Goal: Task Accomplishment & Management: Manage account settings

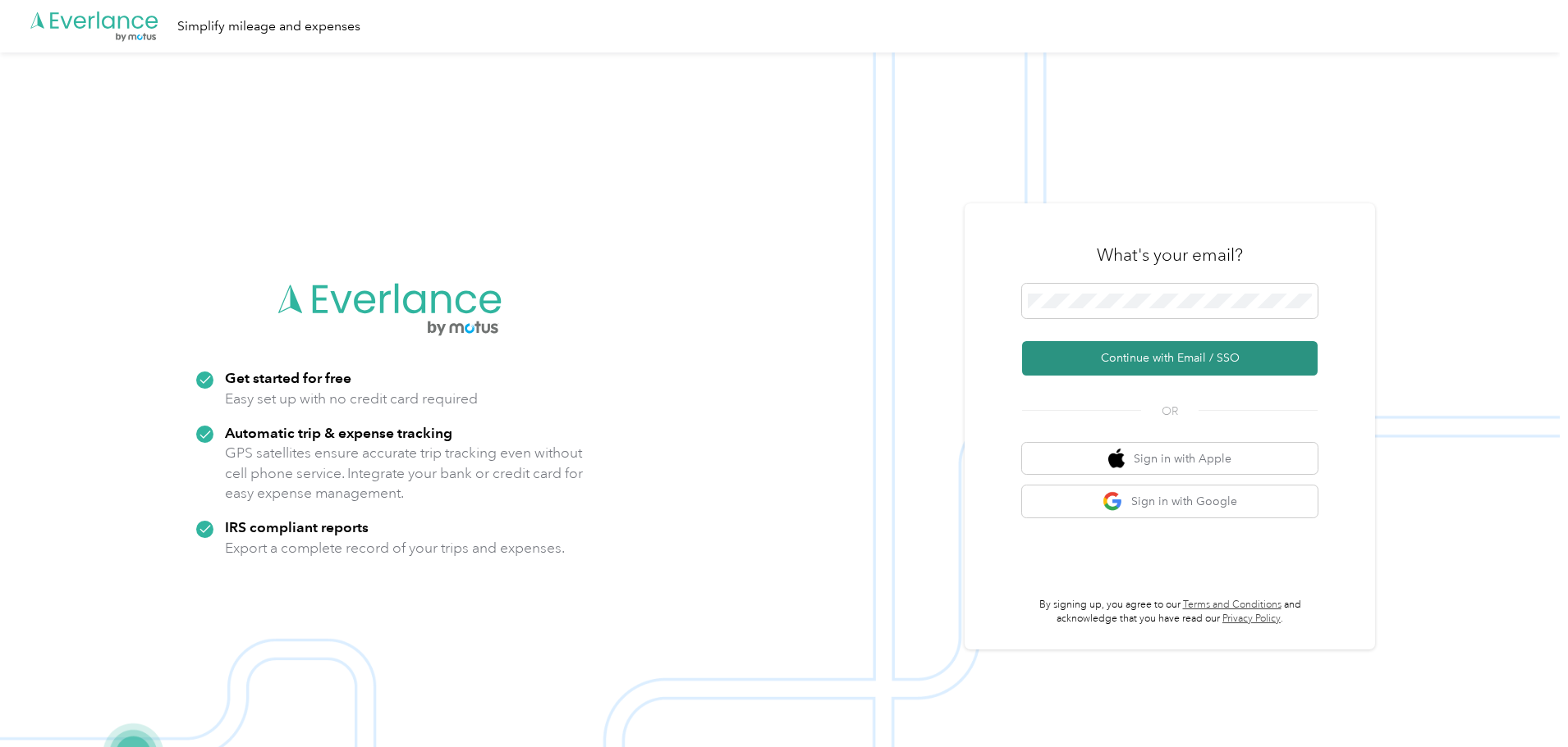
click at [1145, 357] on button "Continue with Email / SSO" at bounding box center [1169, 358] width 295 height 35
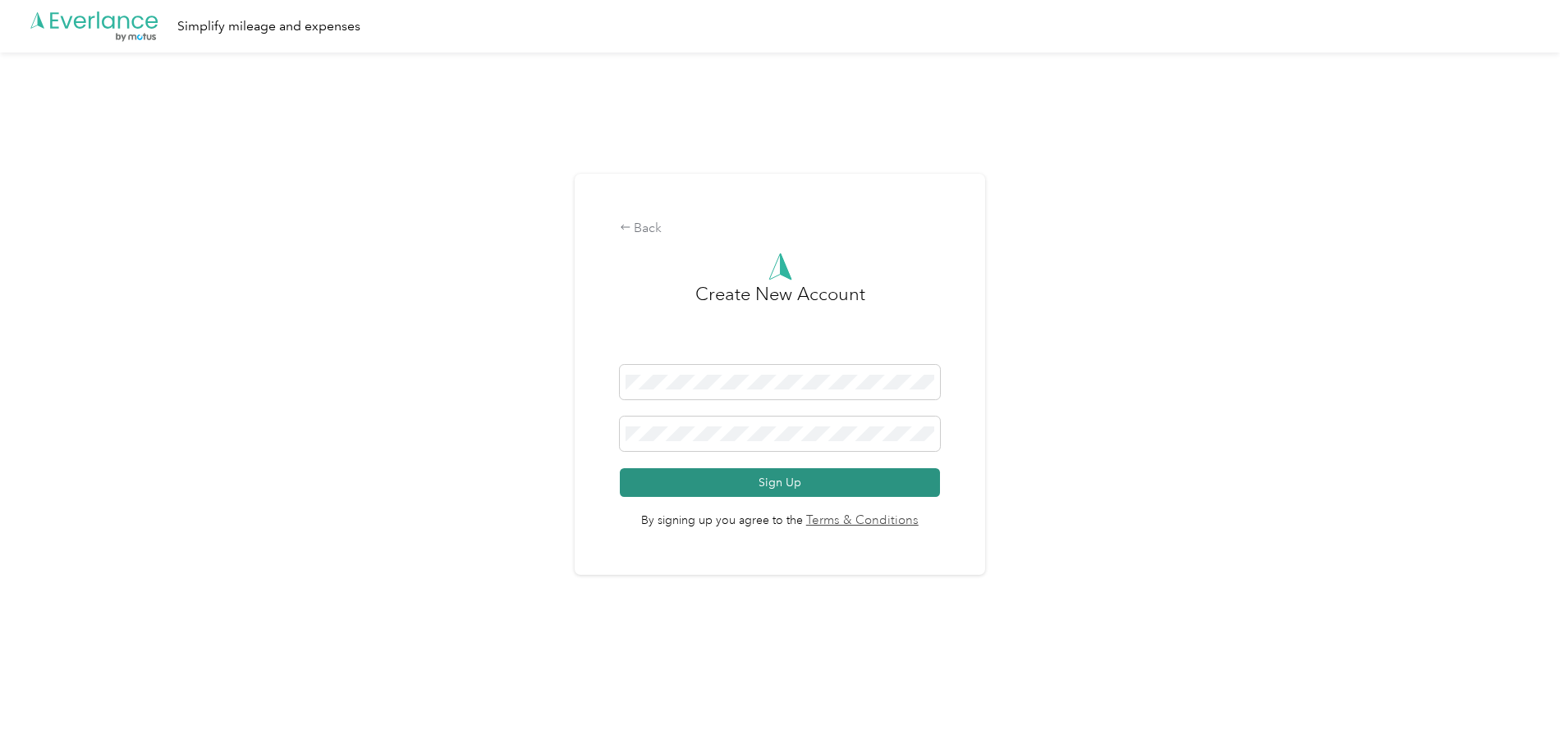
click at [679, 490] on button "Sign Up" at bounding box center [780, 482] width 321 height 29
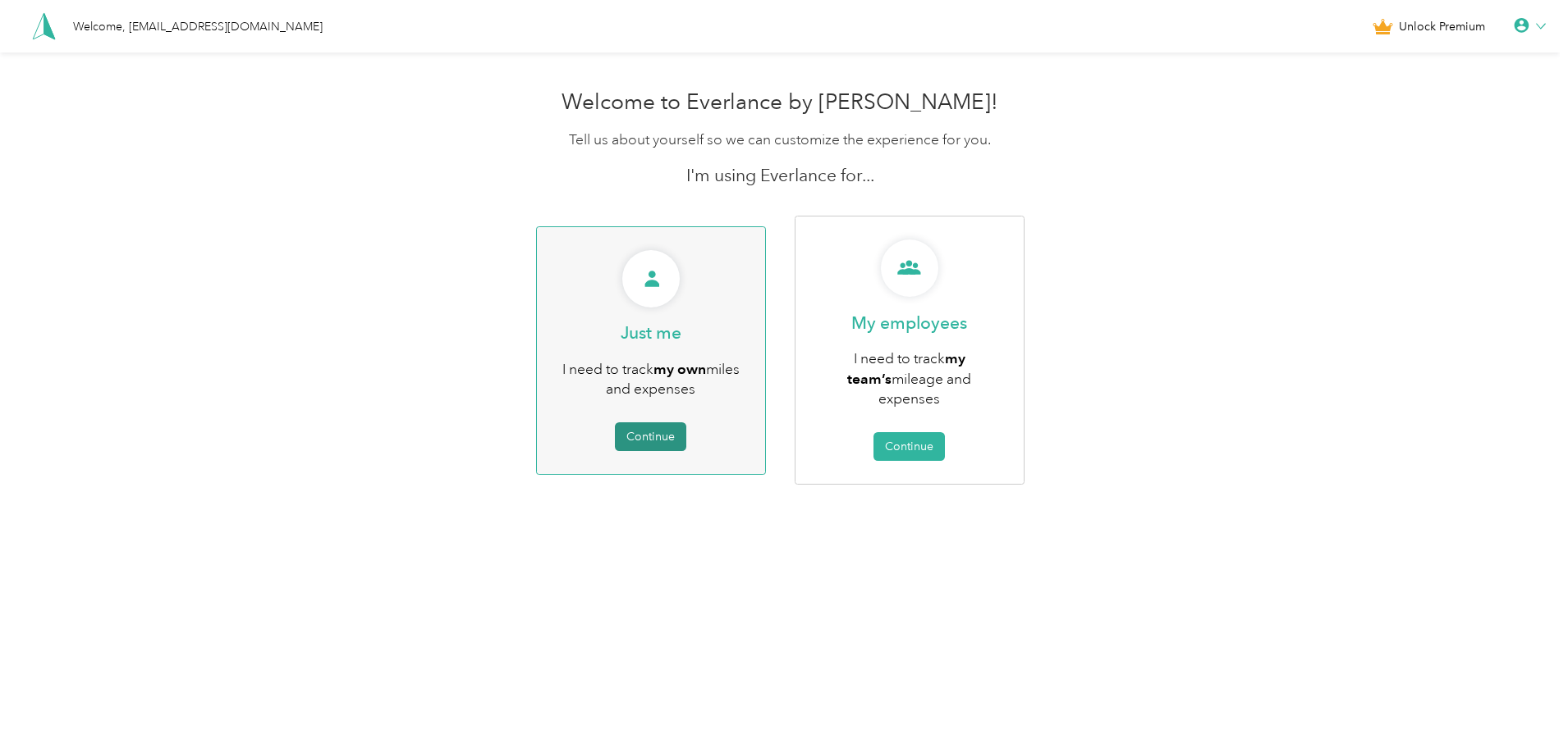
click at [663, 425] on button "Continue" at bounding box center [650, 437] width 71 height 29
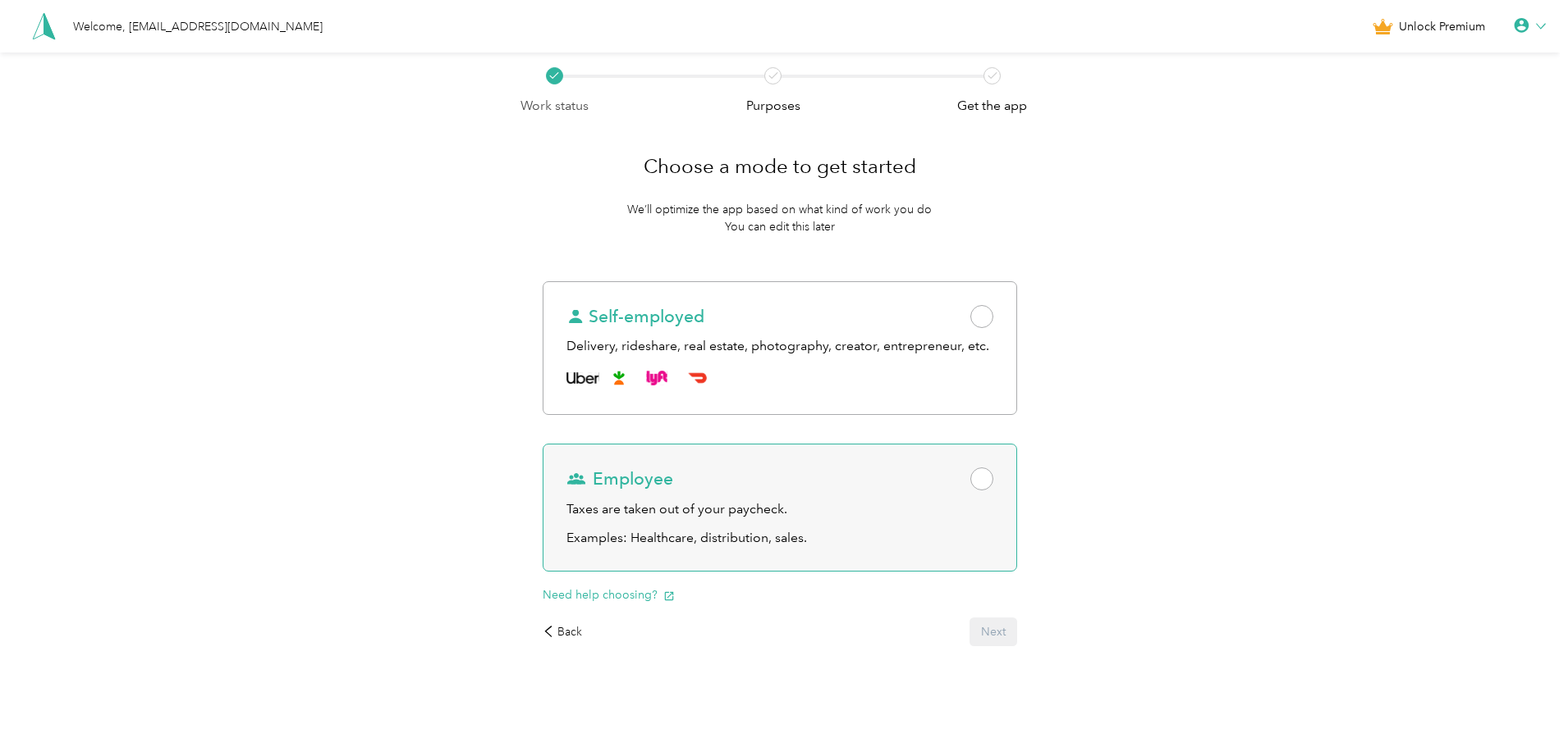
click at [942, 466] on div "Employee Taxes are taken out of your paycheck. Examples: Healthcare, distributi…" at bounding box center [779, 508] width 474 height 128
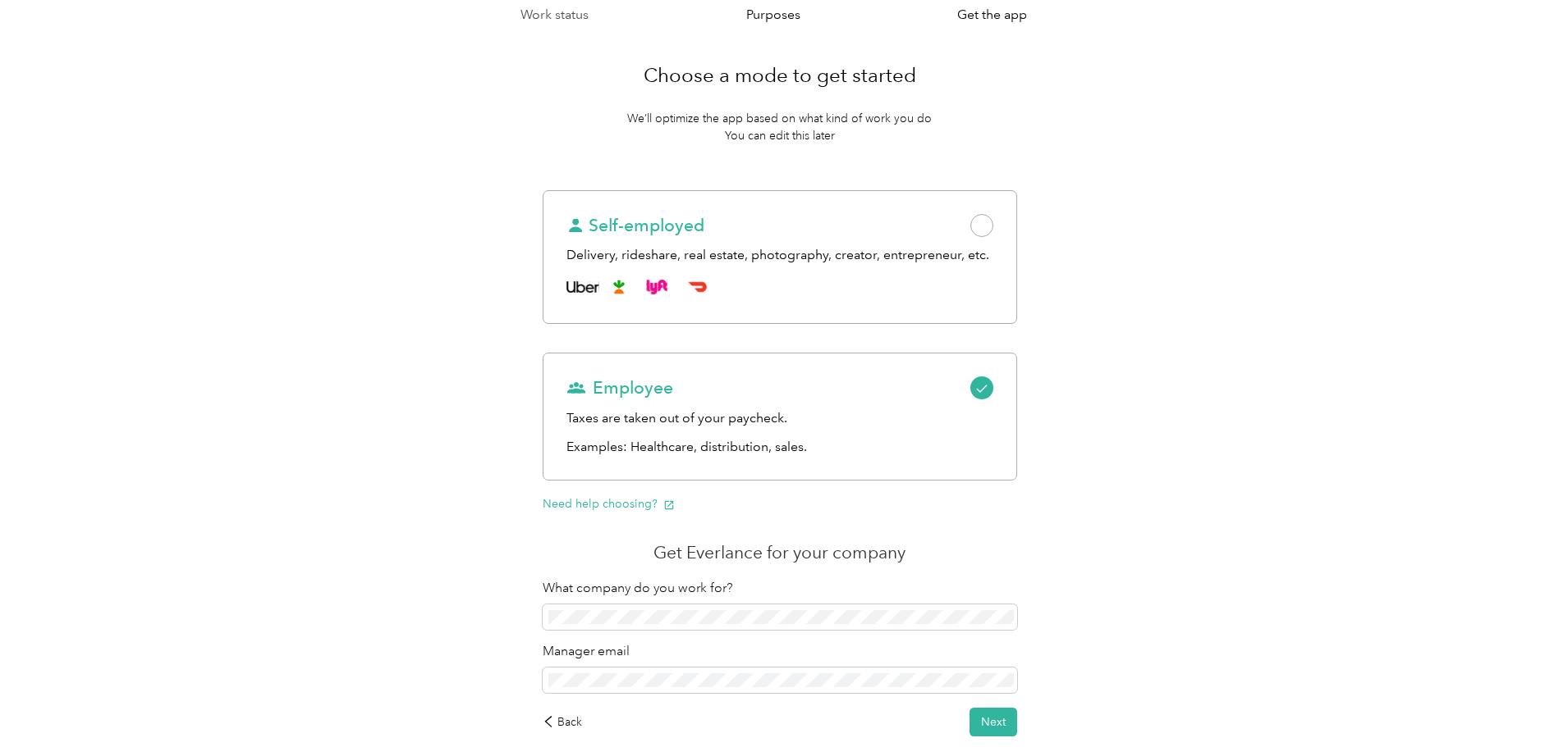
scroll to position [184, 0]
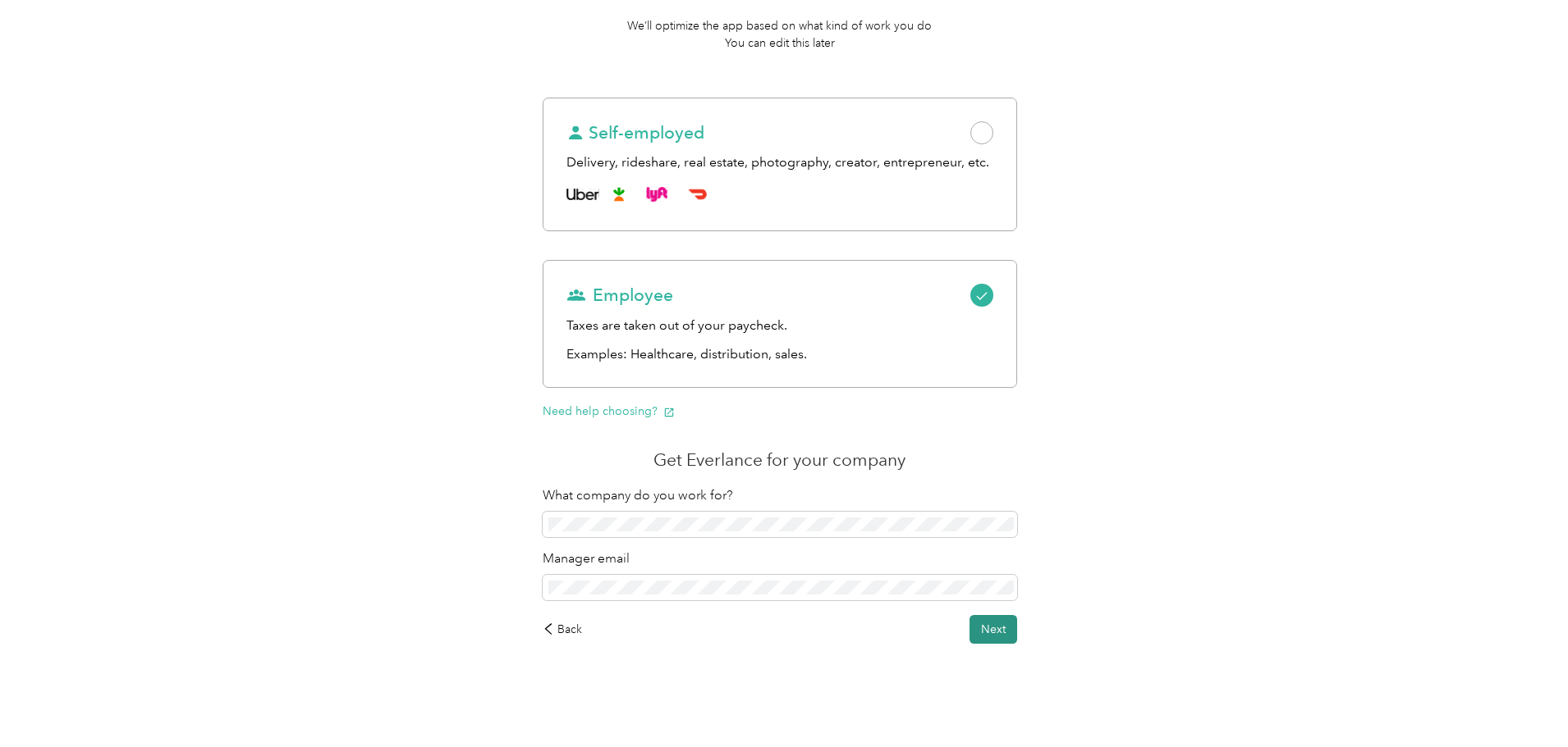
click at [989, 631] on button "Next" at bounding box center [993, 629] width 47 height 29
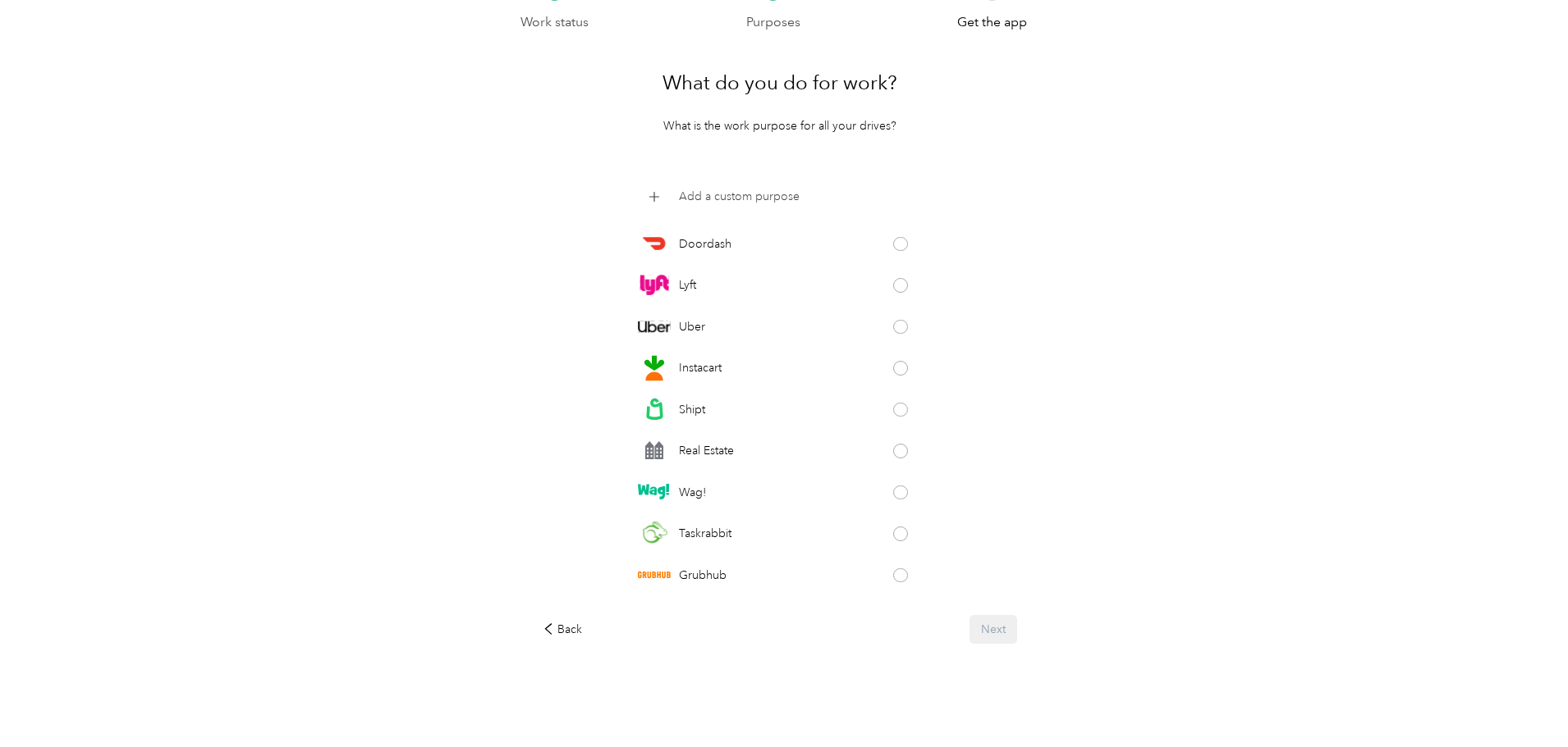
click at [755, 201] on p "Add a custom purpose" at bounding box center [739, 196] width 120 height 17
click button at bounding box center [911, 197] width 15 height 15
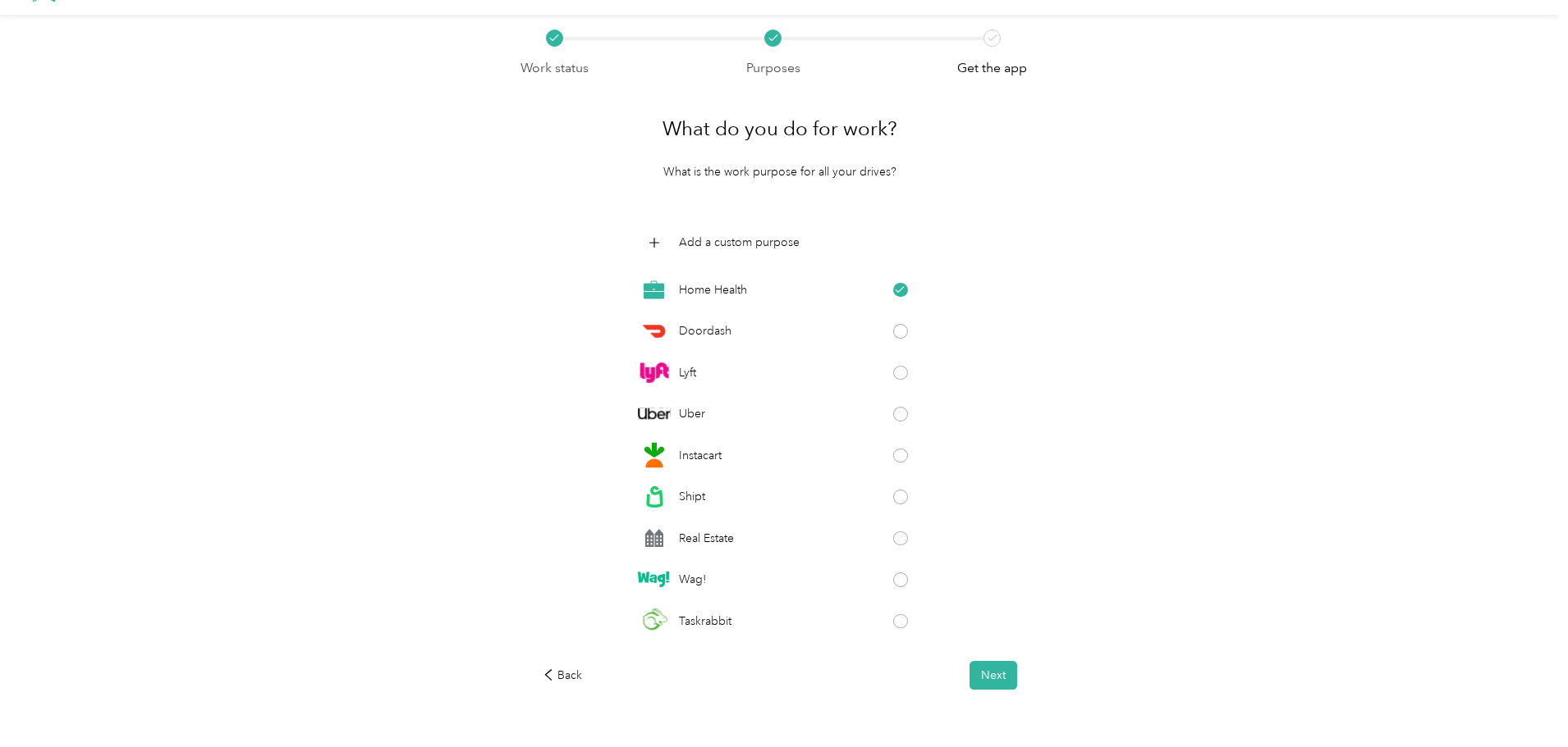
scroll to position [0, 0]
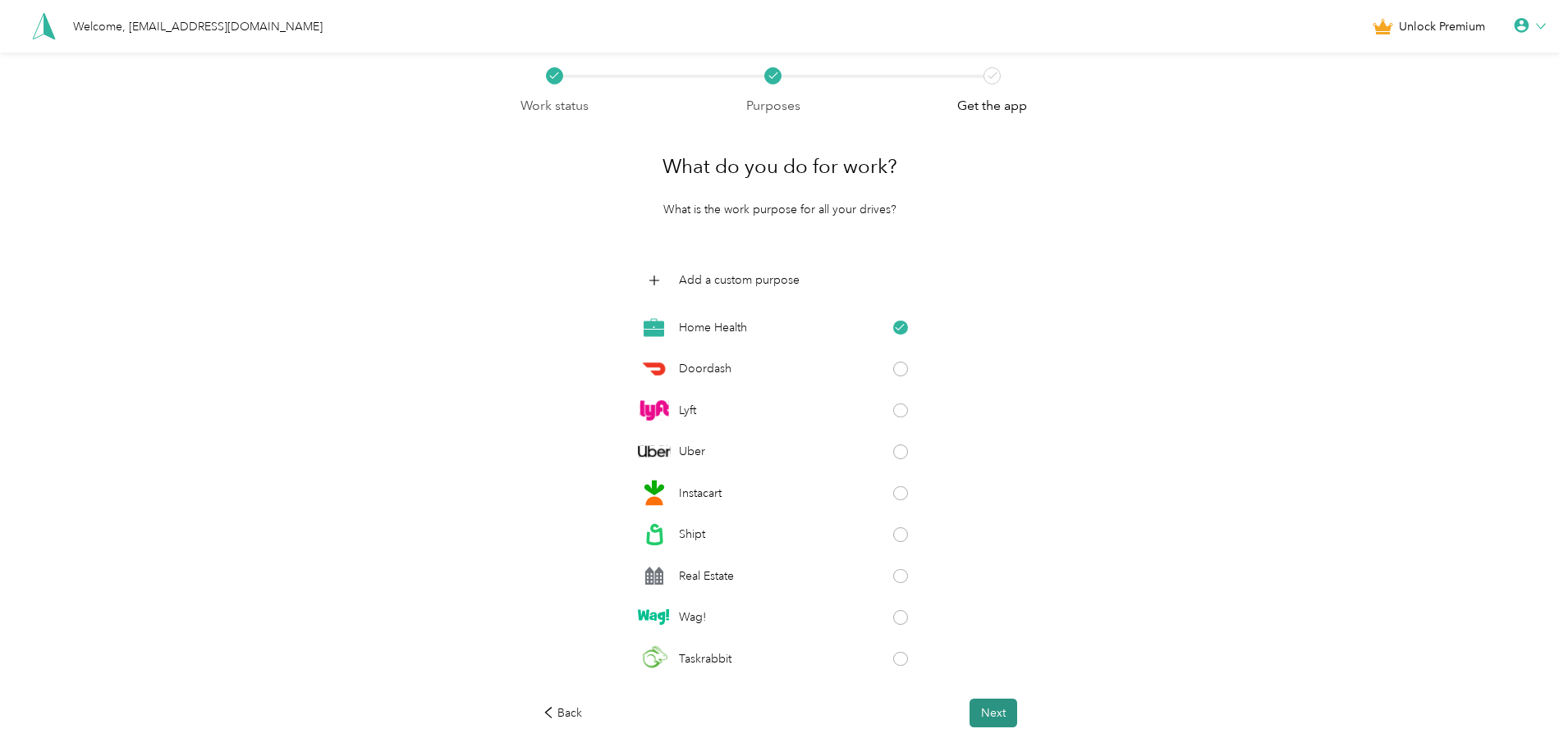
click at [1010, 713] on button "Next" at bounding box center [993, 713] width 47 height 29
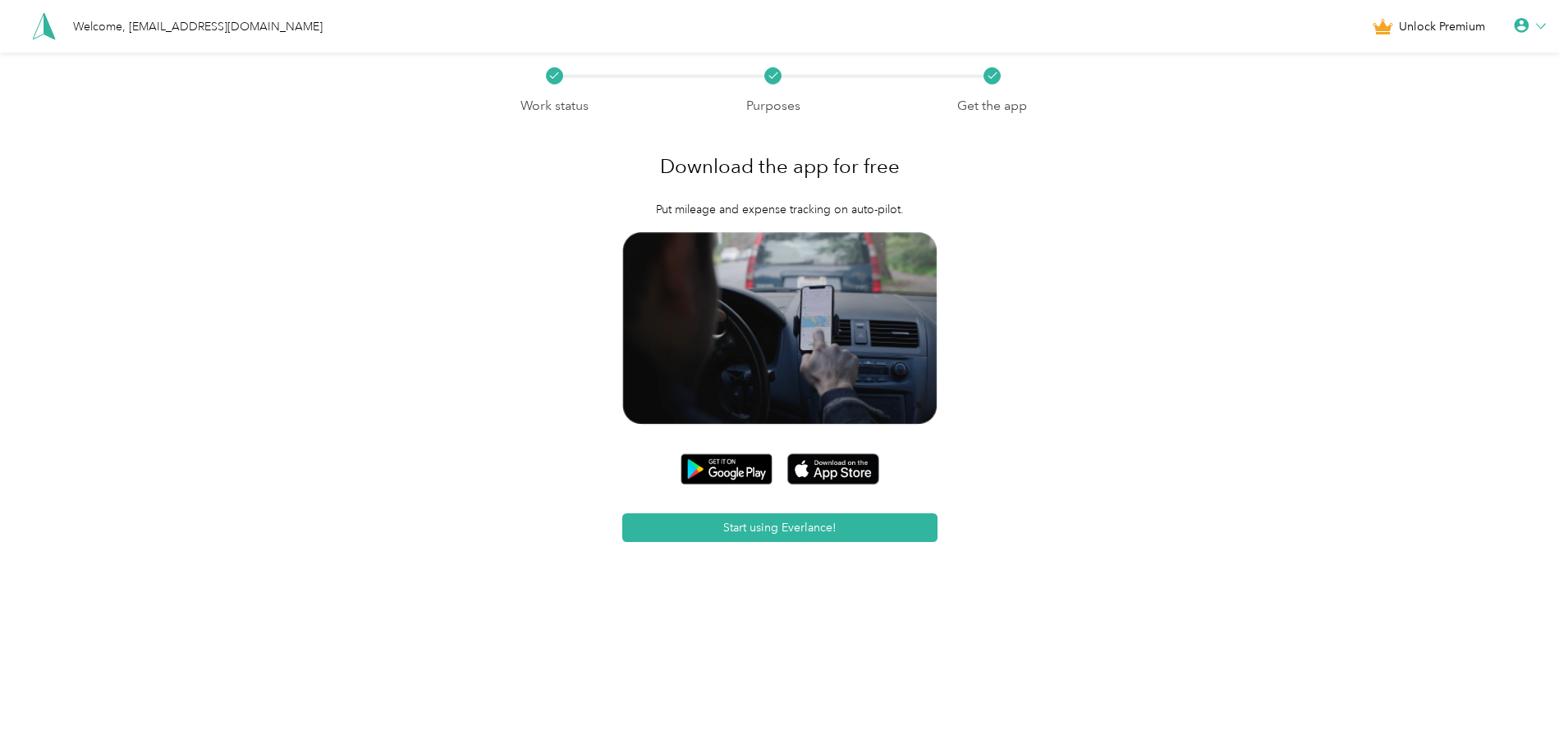
click at [1527, 21] on icon at bounding box center [1521, 25] width 15 height 15
click at [1467, 57] on div "Personal Settings" at bounding box center [1474, 57] width 184 height 35
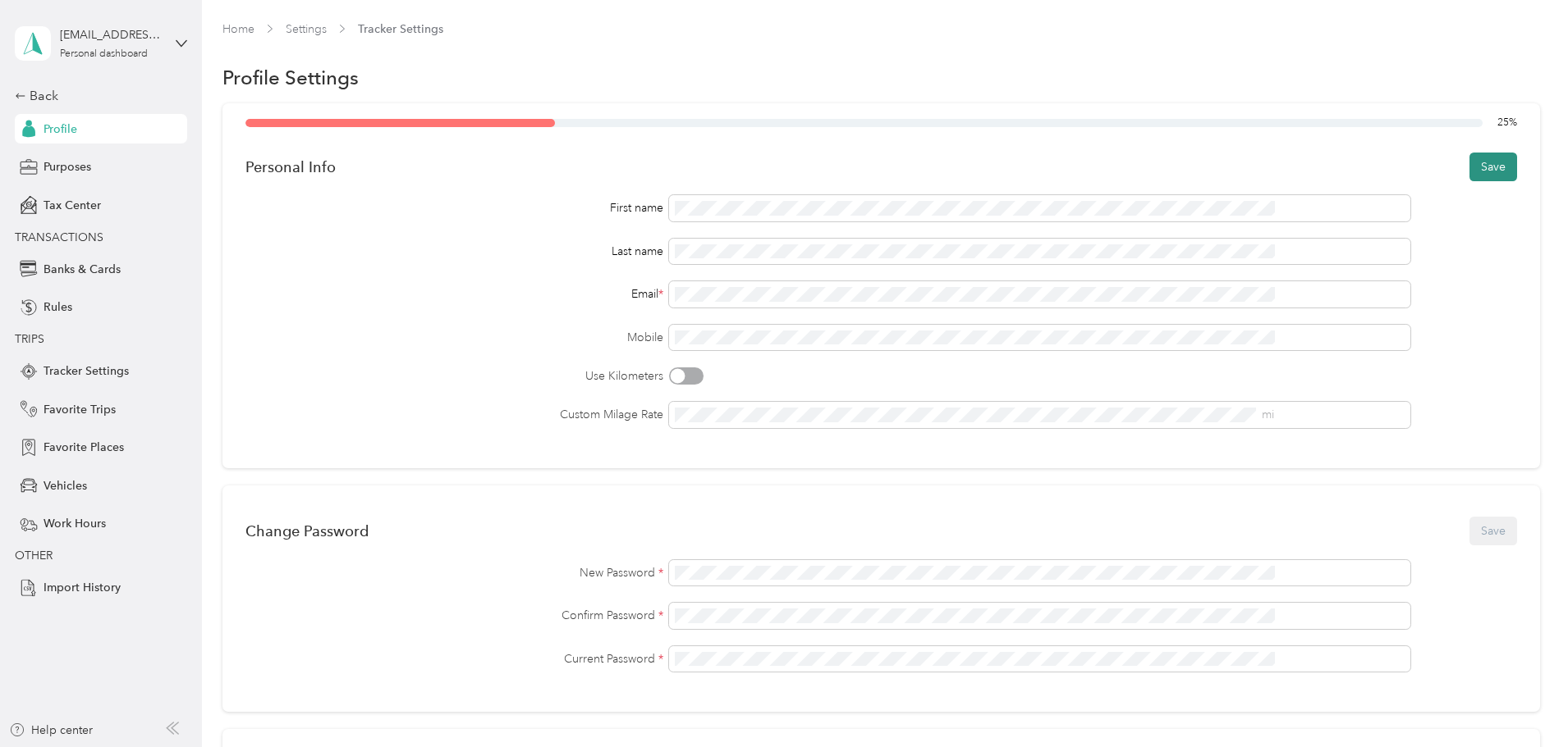
click at [1469, 166] on button "Save" at bounding box center [1492, 167] width 47 height 29
